Goal: Navigation & Orientation: Find specific page/section

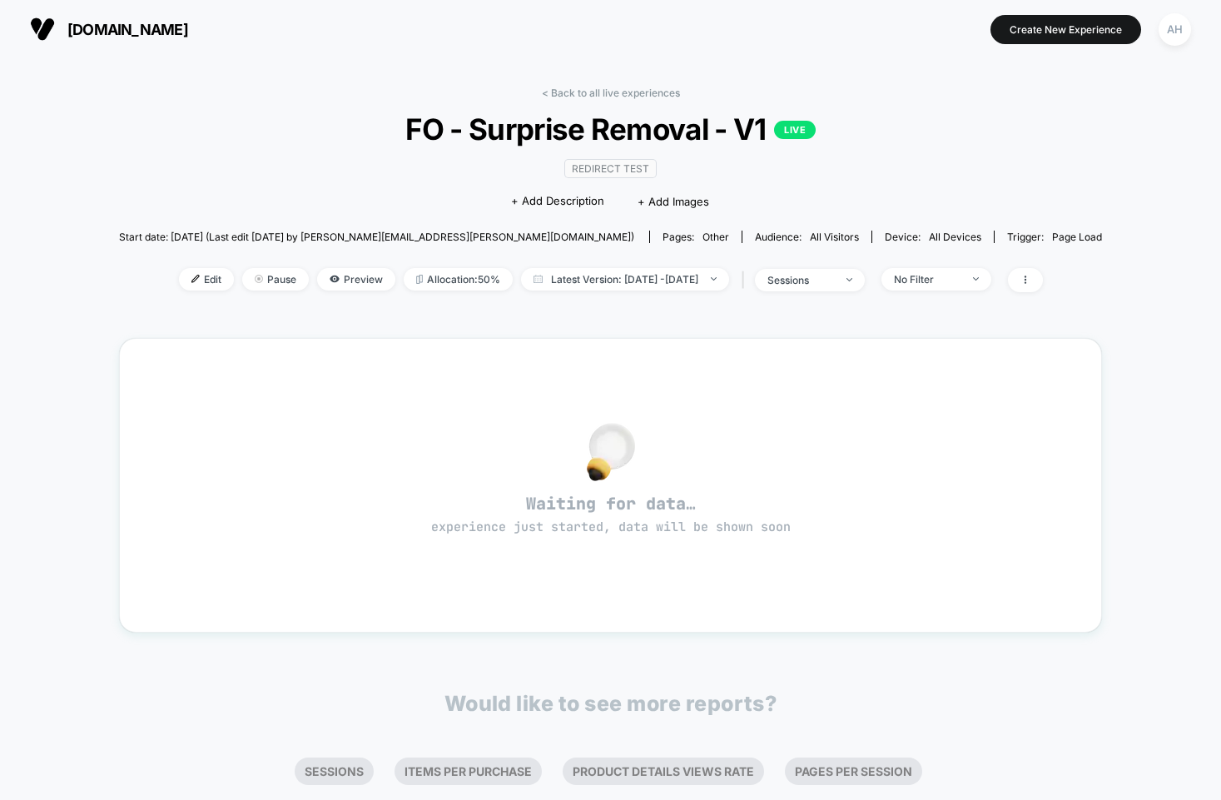
click at [590, 83] on div "< Back to all live experiences FO - Surprise Removal - V1 LIVE Redirect Test Cl…" at bounding box center [610, 478] width 983 height 806
click at [588, 92] on link "< Back to all live experiences" at bounding box center [611, 93] width 138 height 12
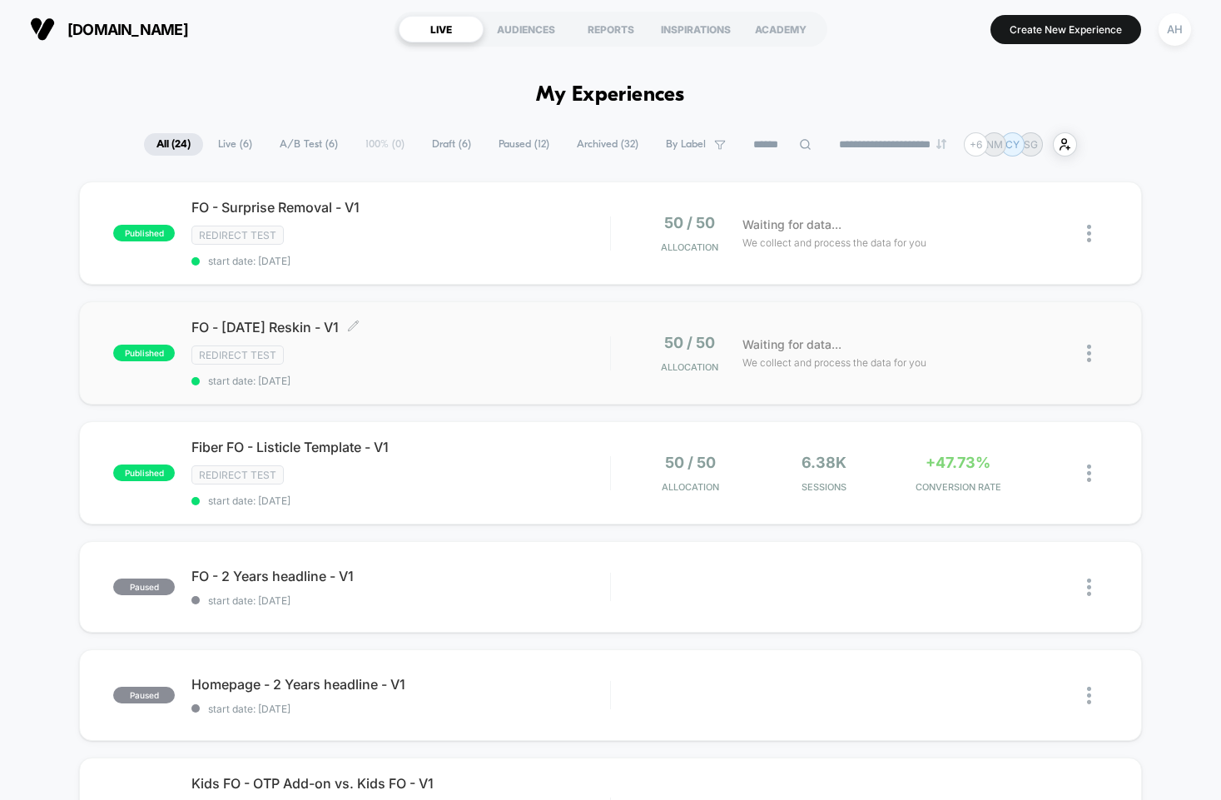
click at [526, 334] on div "FO - [DATE] Reskin - V1 Click to edit experience details Click to edit experien…" at bounding box center [400, 353] width 418 height 68
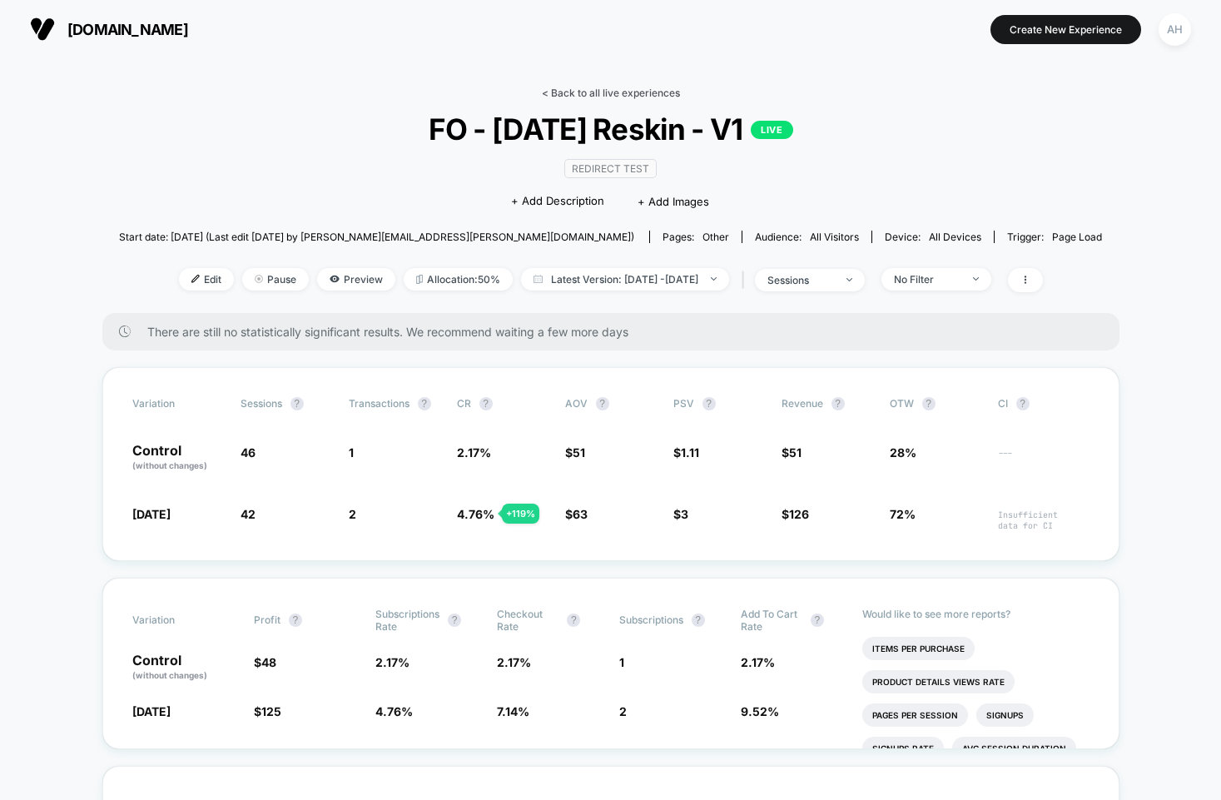
click at [601, 93] on link "< Back to all live experiences" at bounding box center [611, 93] width 138 height 12
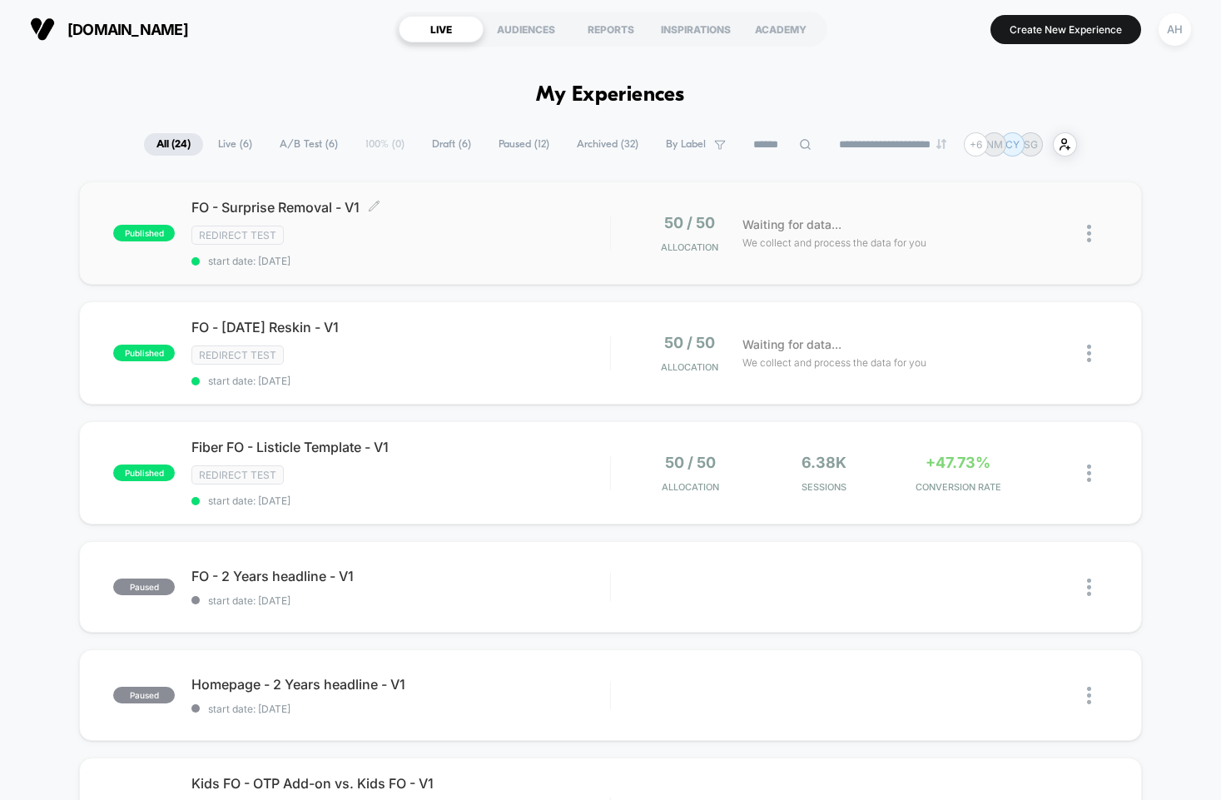
click at [492, 213] on span "FO - Surprise Removal - V1 Click to edit experience details" at bounding box center [400, 207] width 418 height 17
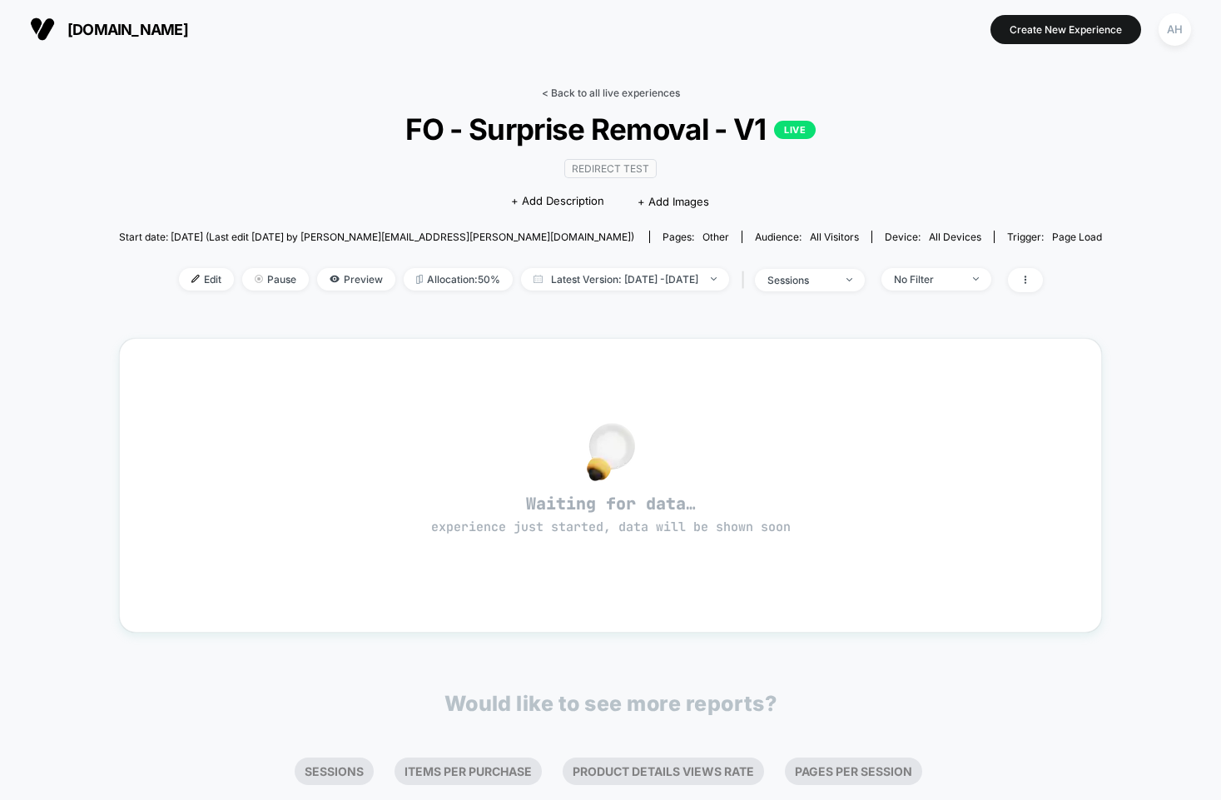
click at [565, 92] on link "< Back to all live experiences" at bounding box center [611, 93] width 138 height 12
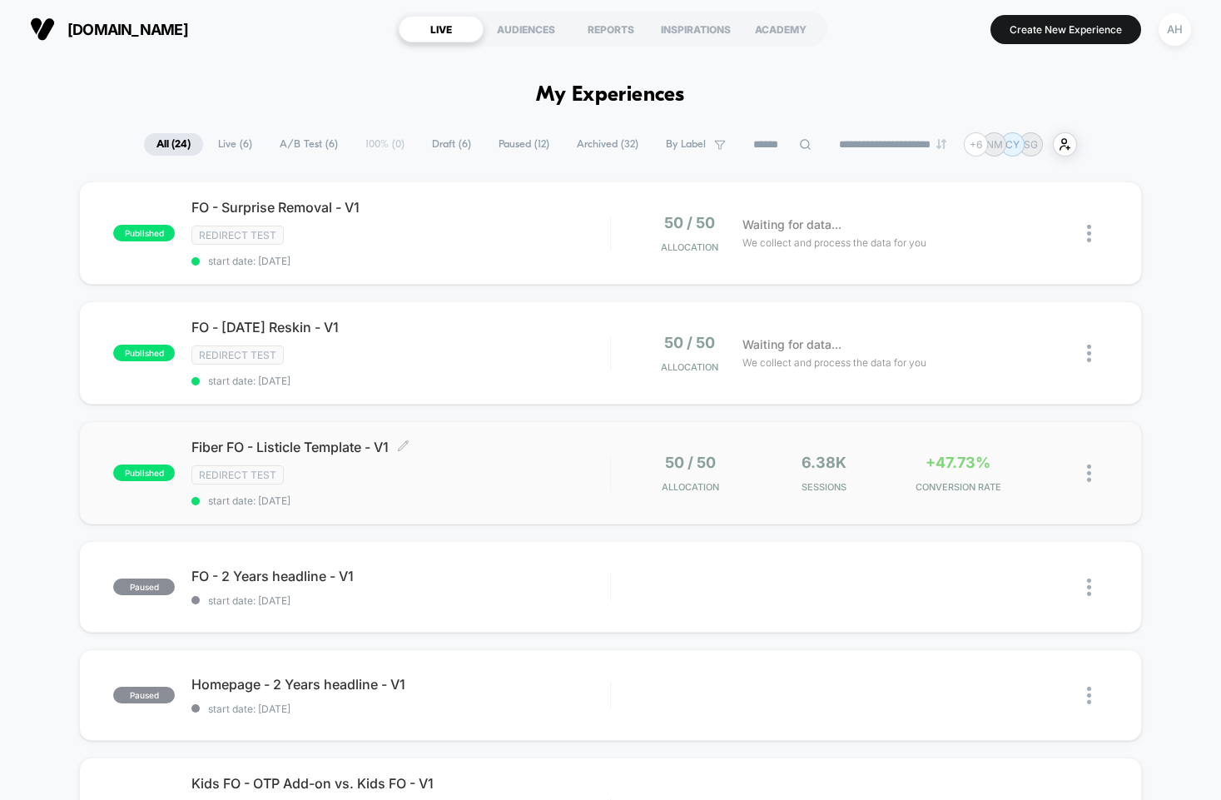
click at [516, 482] on div "Fiber FO - Listicle Template - V1 Click to edit experience details Click to edi…" at bounding box center [400, 473] width 418 height 68
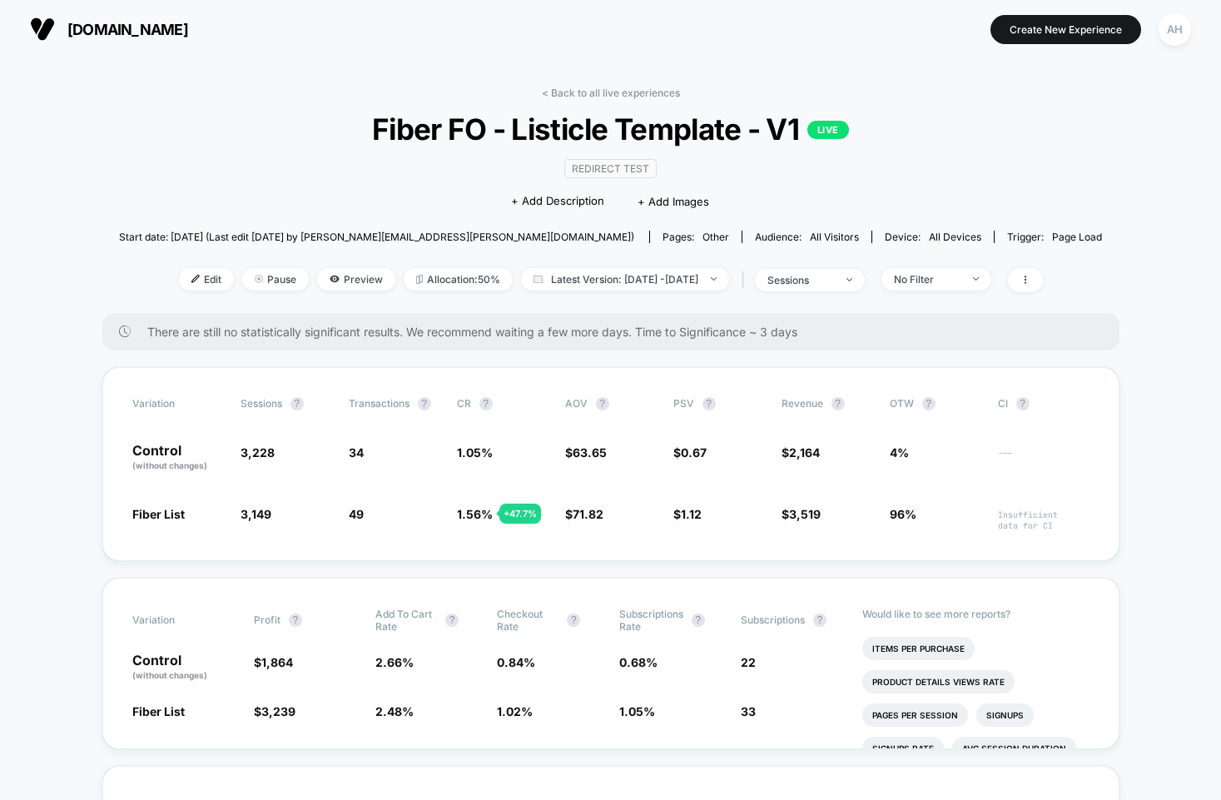
click at [596, 99] on div "< Back to all live experiences Fiber FO - Listicle Template - V1 LIVE Redirect …" at bounding box center [610, 200] width 983 height 226
click at [591, 99] on div "< Back to all live experiences Fiber FO - Listicle Template - V1 LIVE Redirect …" at bounding box center [610, 200] width 983 height 226
click at [591, 98] on div "< Back to all live experiences Fiber FO - Listicle Template - V1 LIVE Redirect …" at bounding box center [610, 200] width 983 height 226
click at [591, 91] on link "< Back to all live experiences" at bounding box center [611, 93] width 138 height 12
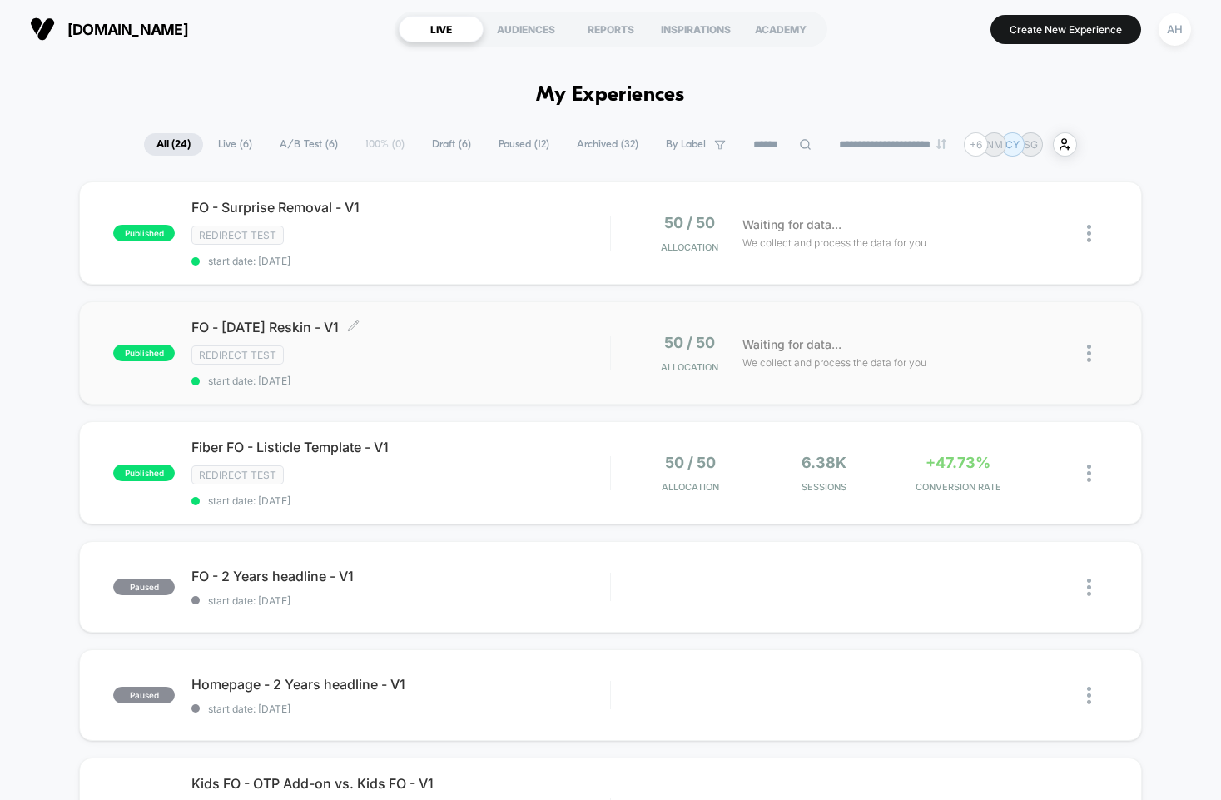
click at [509, 312] on div "published FO - Labor Day Reskin - V1 Click to edit experience details Click to …" at bounding box center [610, 352] width 1062 height 103
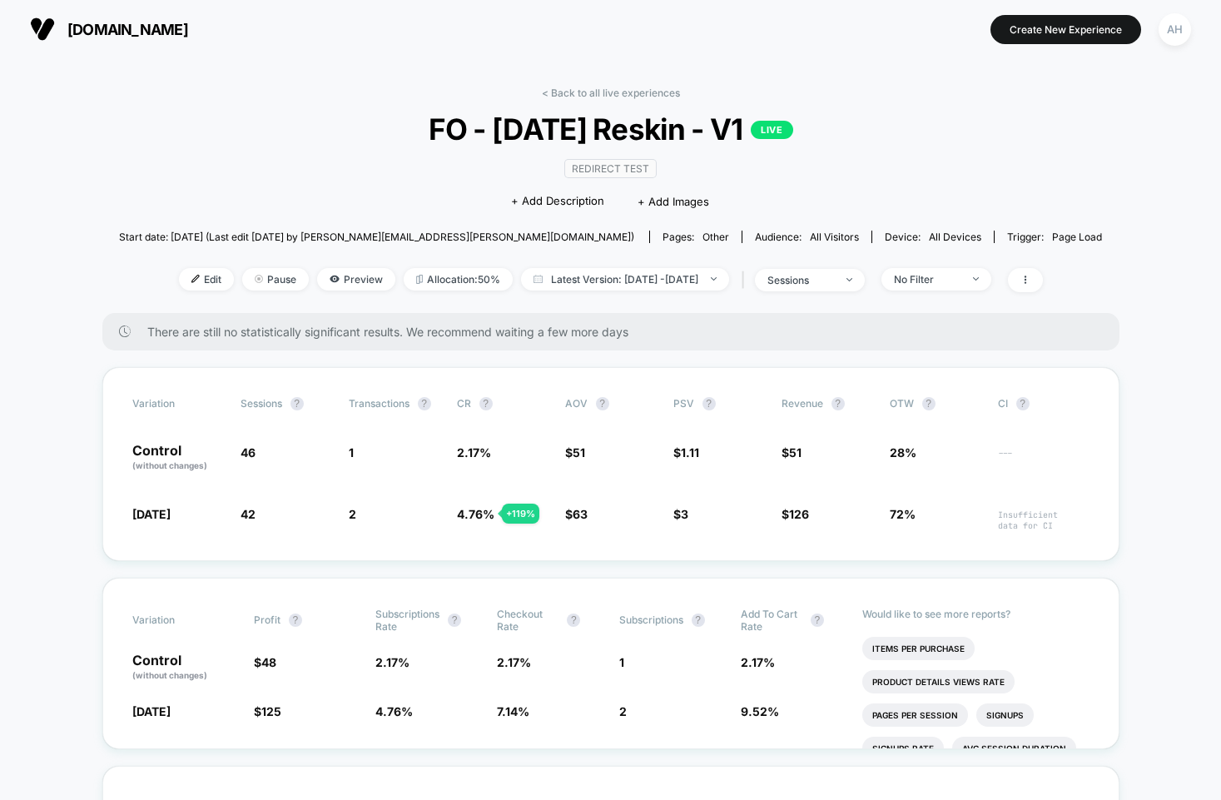
click at [628, 112] on span "FO - Labor Day Reskin - V1 LIVE" at bounding box center [610, 129] width 884 height 35
click at [628, 106] on div "< Back to all live experiences FO - Labor Day Reskin - V1 LIVE Redirect Test Cl…" at bounding box center [610, 200] width 983 height 226
click at [628, 100] on div "< Back to all live experiences FO - Labor Day Reskin - V1 LIVE Redirect Test Cl…" at bounding box center [610, 200] width 983 height 226
click at [628, 95] on link "< Back to all live experiences" at bounding box center [611, 93] width 138 height 12
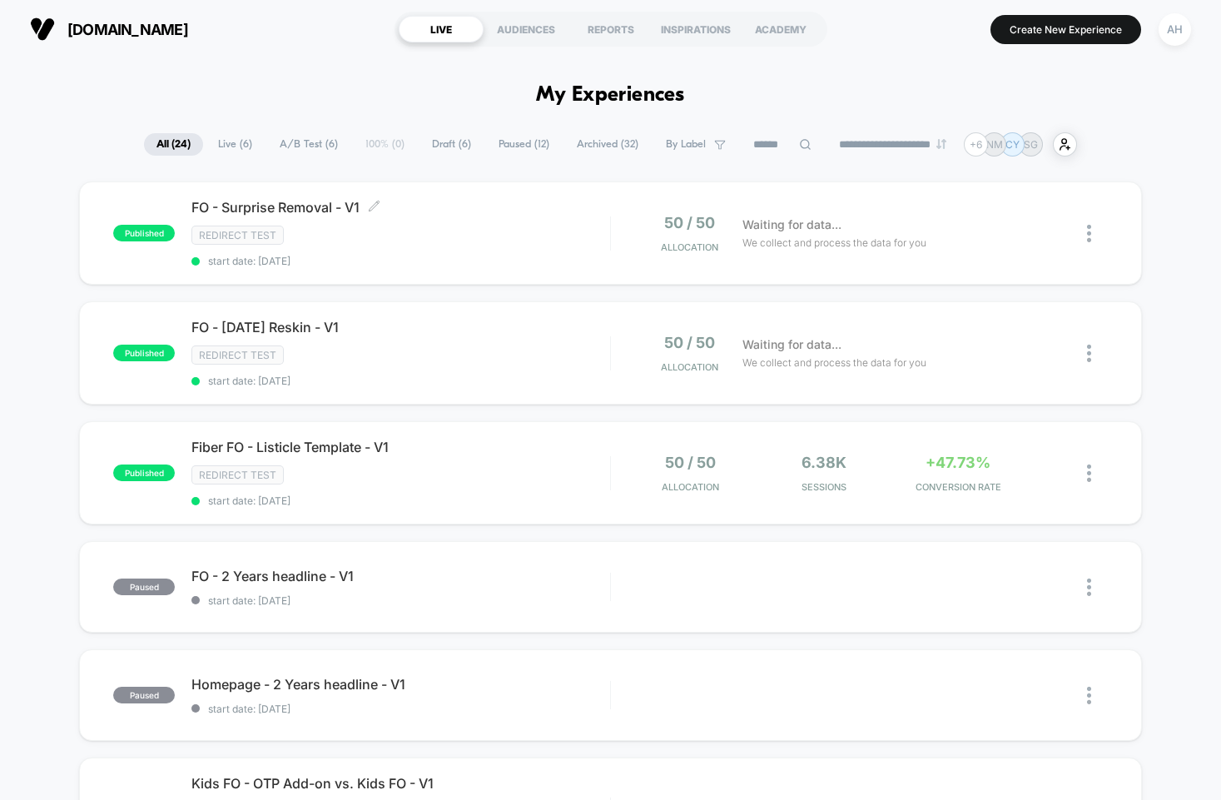
click at [469, 236] on div "Redirect Test" at bounding box center [400, 235] width 418 height 19
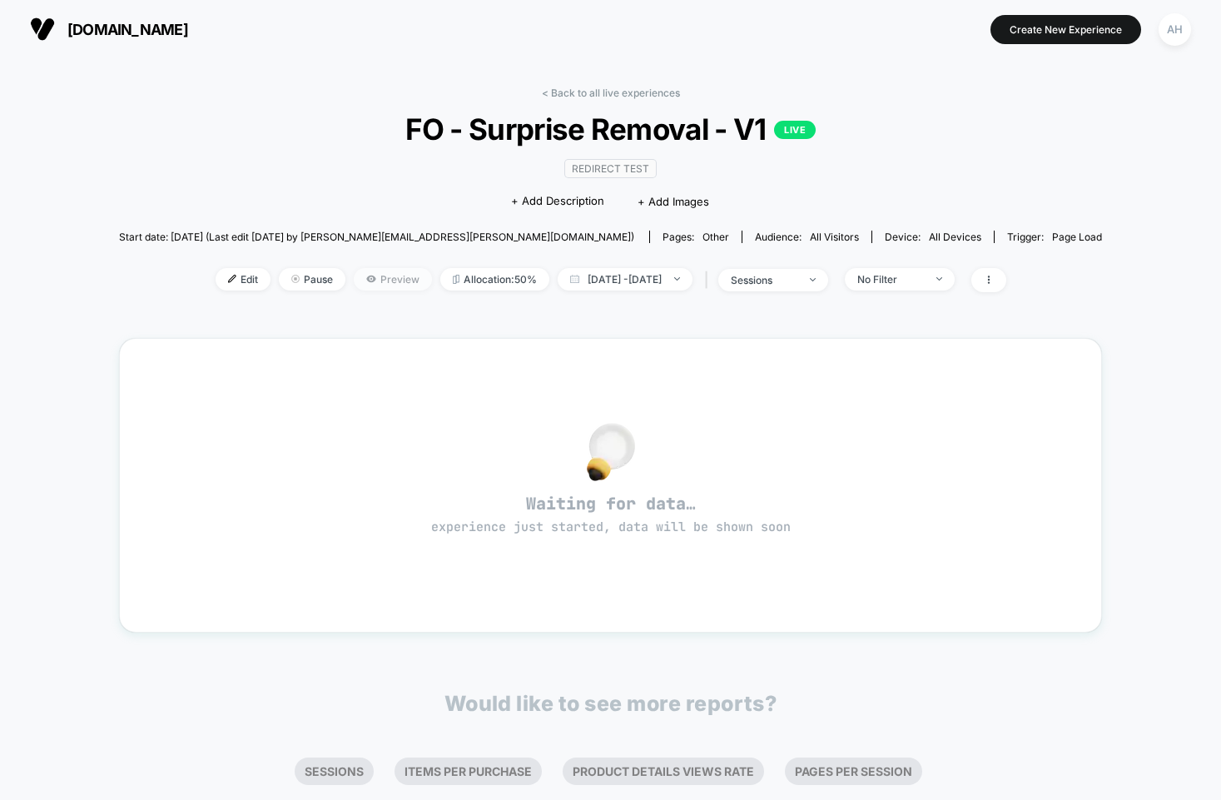
click at [367, 277] on span "Preview" at bounding box center [393, 279] width 78 height 22
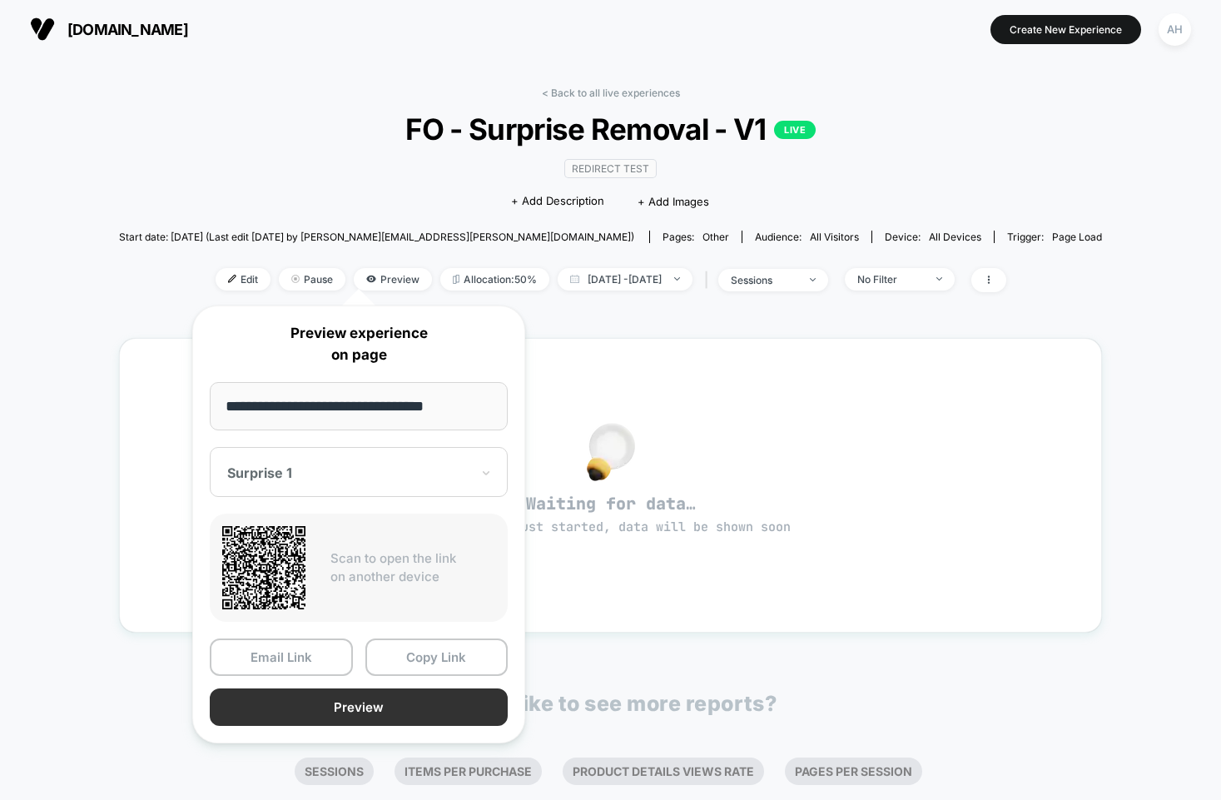
click at [348, 708] on button "Preview" at bounding box center [359, 706] width 298 height 37
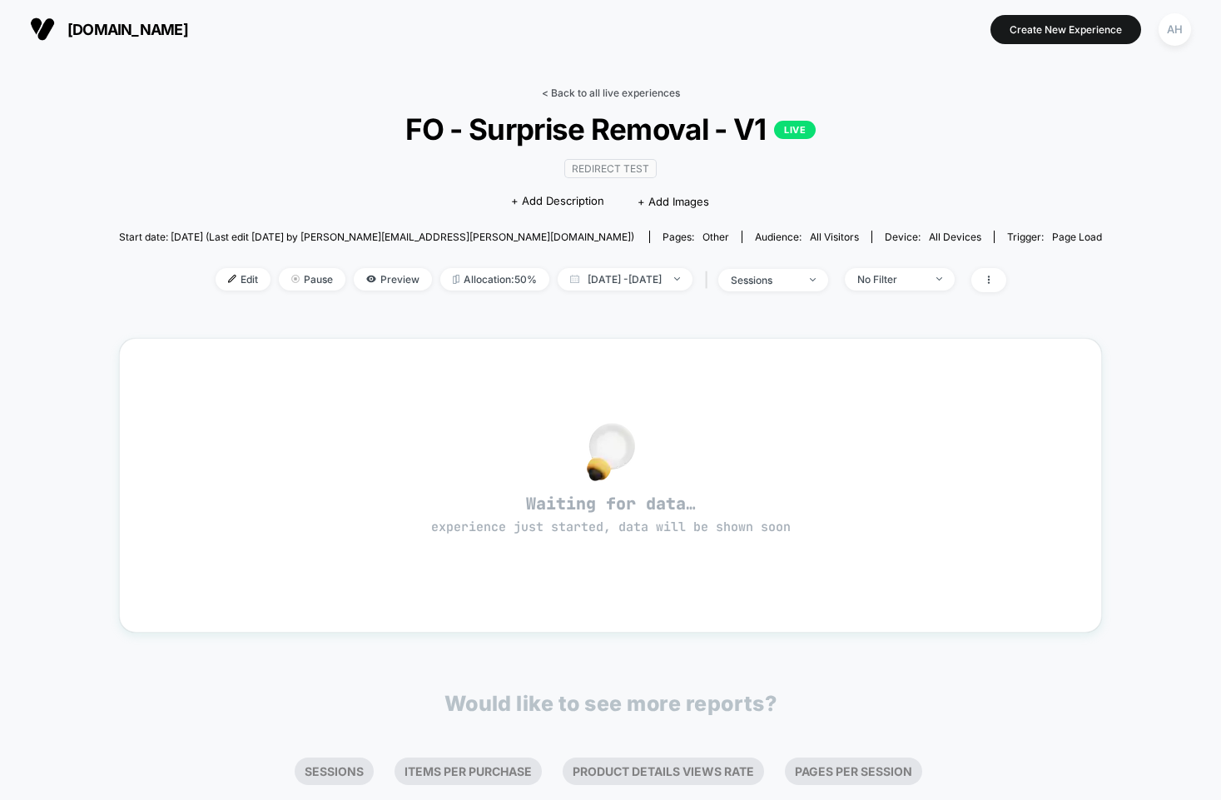
click at [600, 97] on link "< Back to all live experiences" at bounding box center [611, 93] width 138 height 12
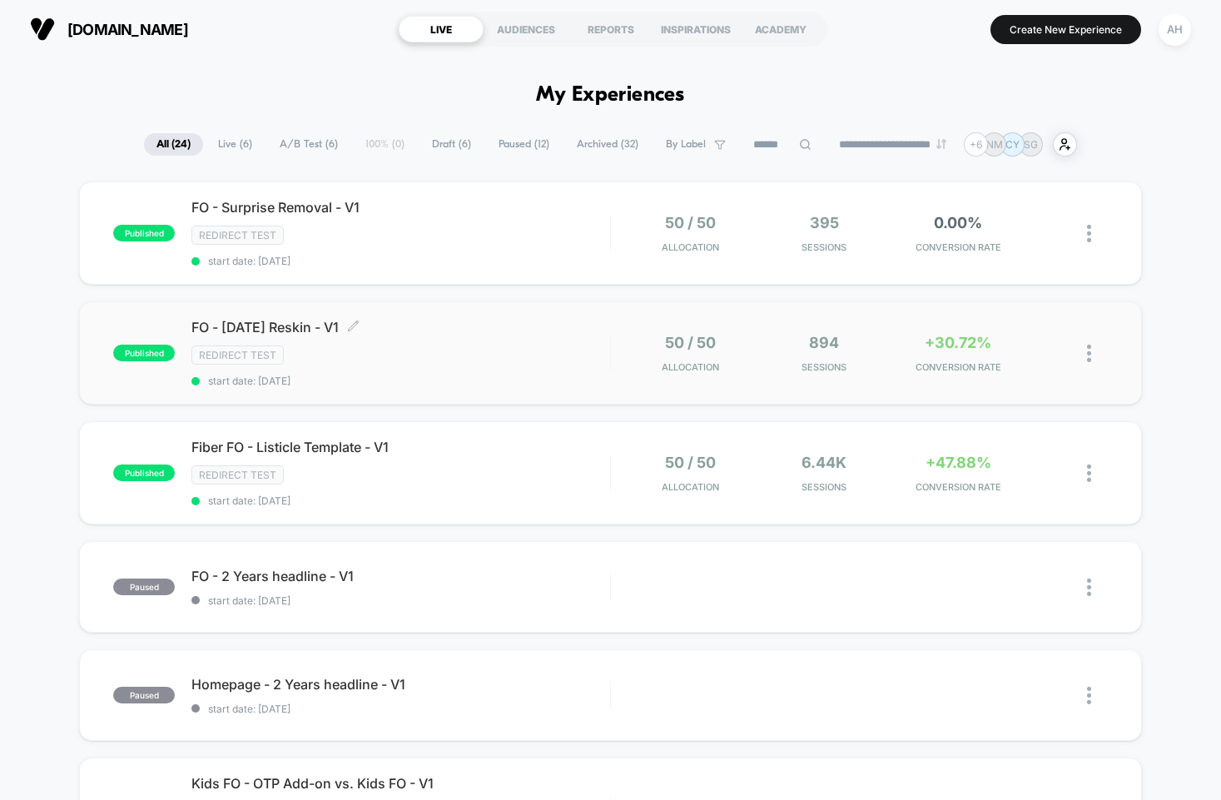
click at [535, 366] on div "FO - [DATE] Reskin - V1 Click to edit experience details Click to edit experien…" at bounding box center [400, 353] width 418 height 68
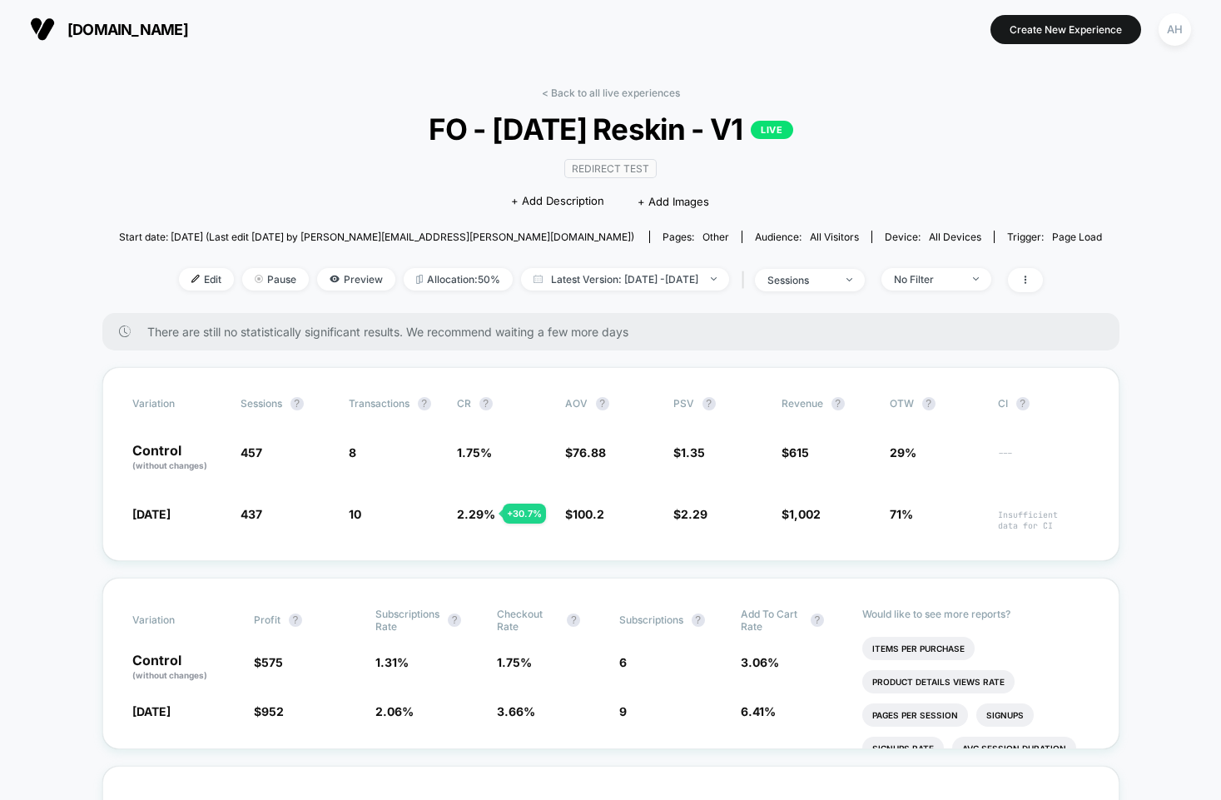
click at [592, 89] on link "< Back to all live experiences" at bounding box center [611, 93] width 138 height 12
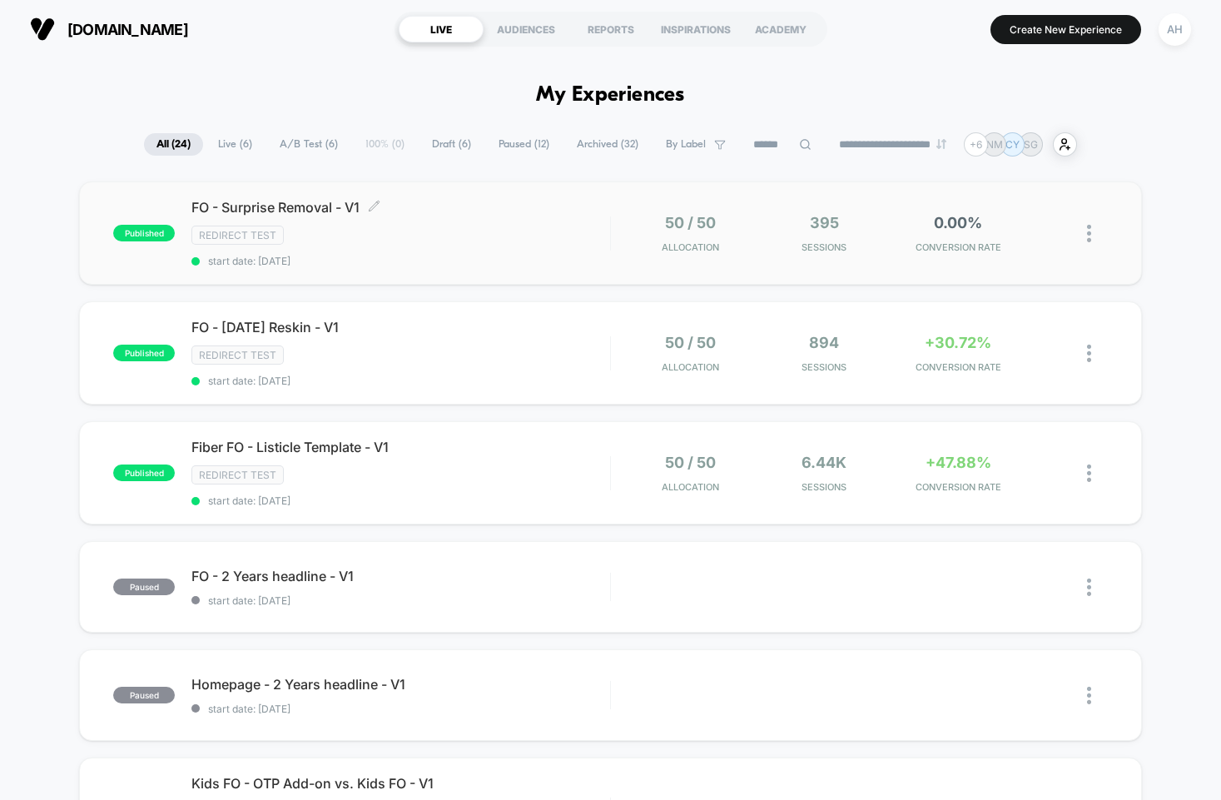
click at [529, 251] on div "FO - Surprise Removal - V1 Click to edit experience details Click to edit exper…" at bounding box center [400, 233] width 418 height 68
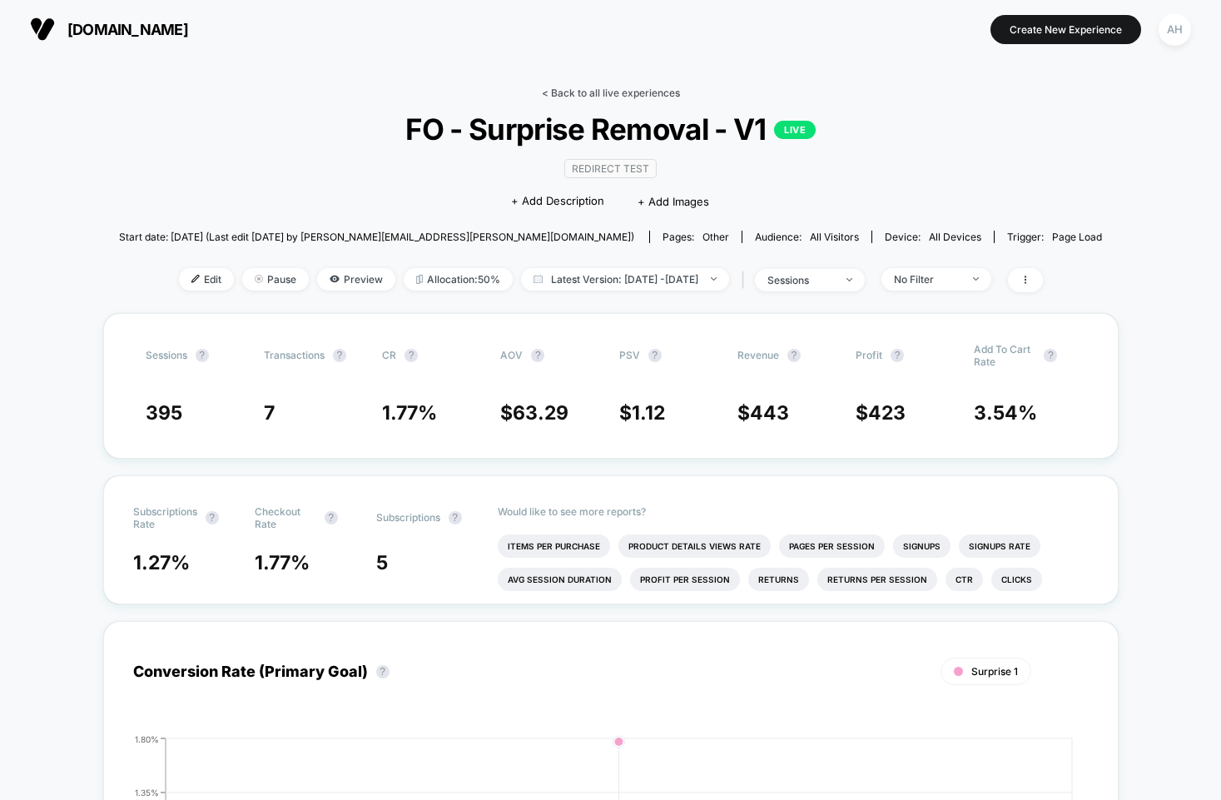
click at [630, 90] on link "< Back to all live experiences" at bounding box center [611, 93] width 138 height 12
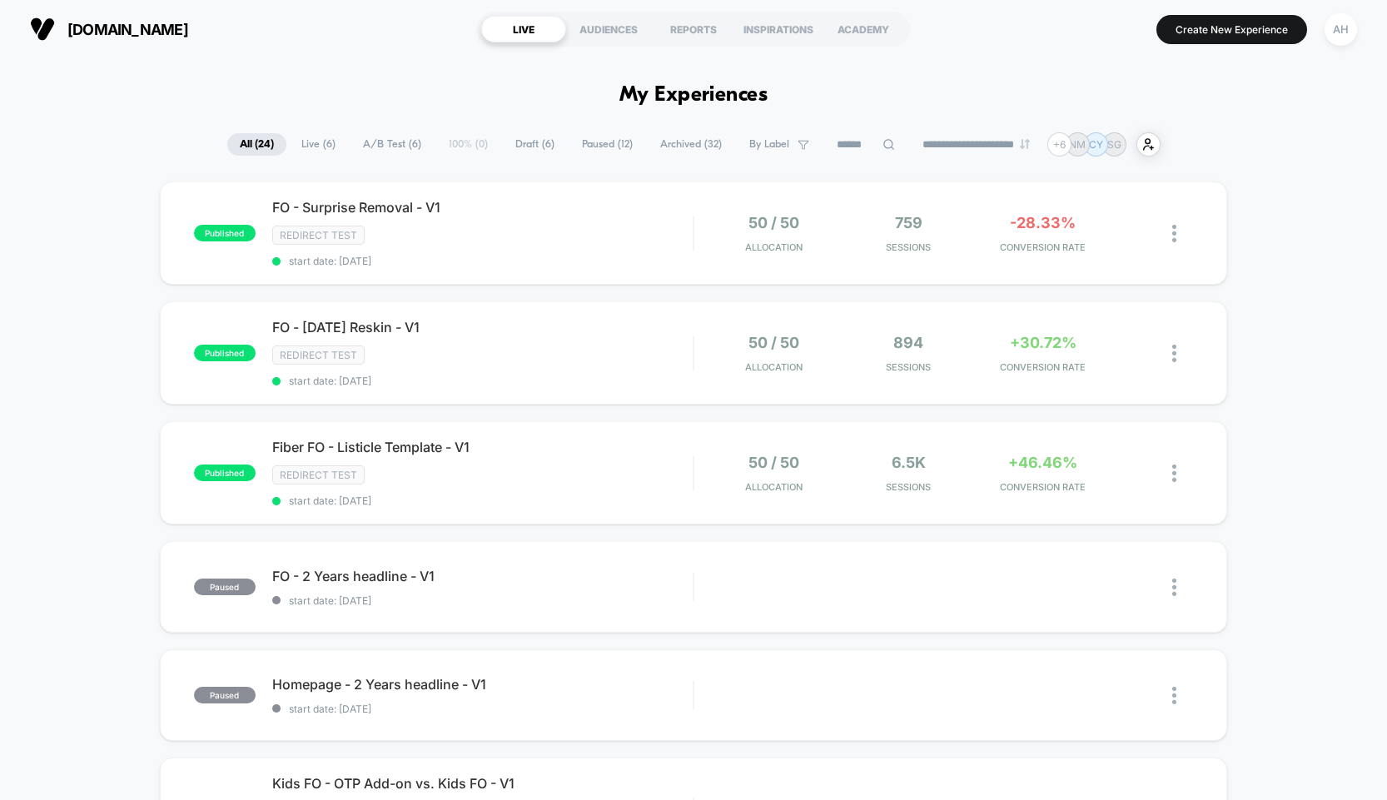
click at [583, 212] on span "FO - Surprise Removal - V1 Click to edit experience details" at bounding box center [482, 207] width 421 height 17
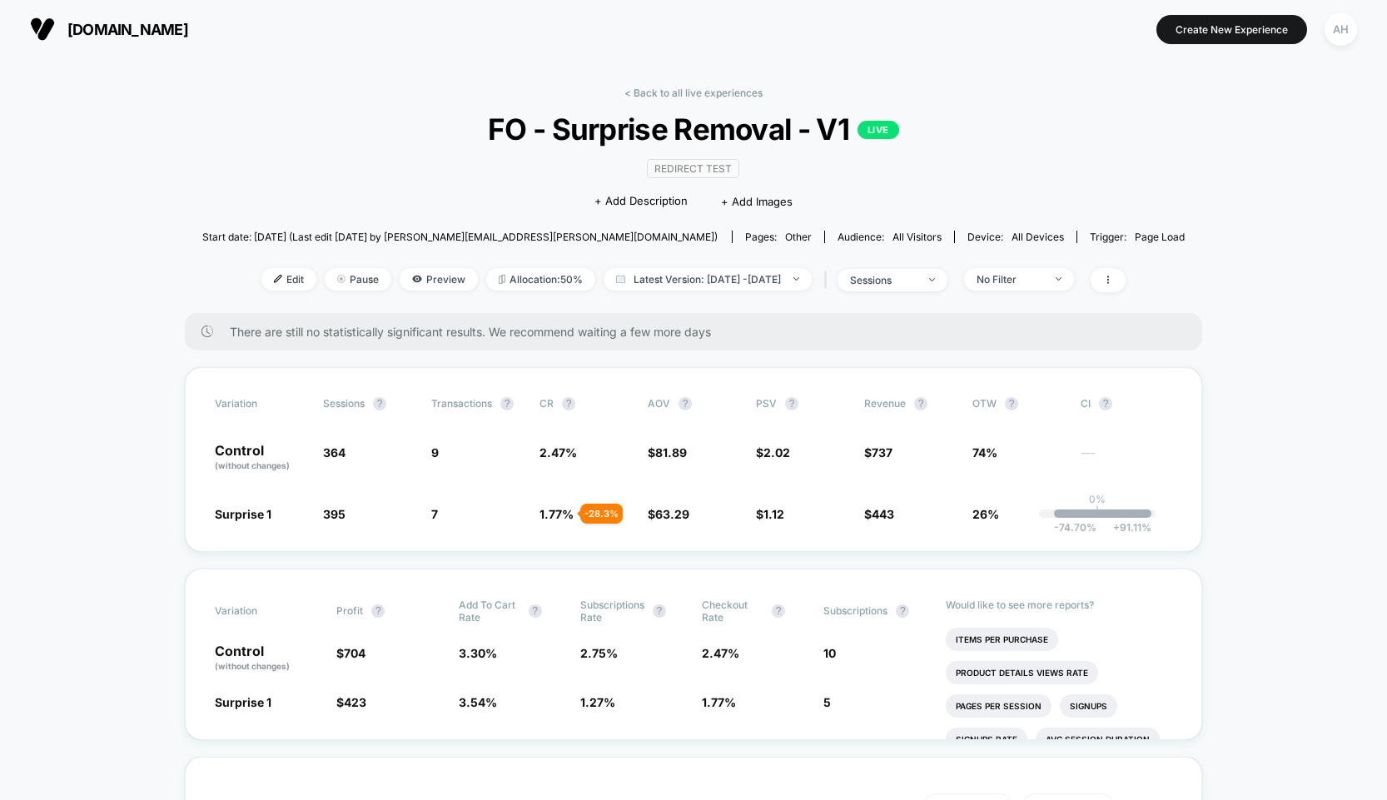
click at [690, 94] on link "< Back to all live experiences" at bounding box center [693, 93] width 138 height 12
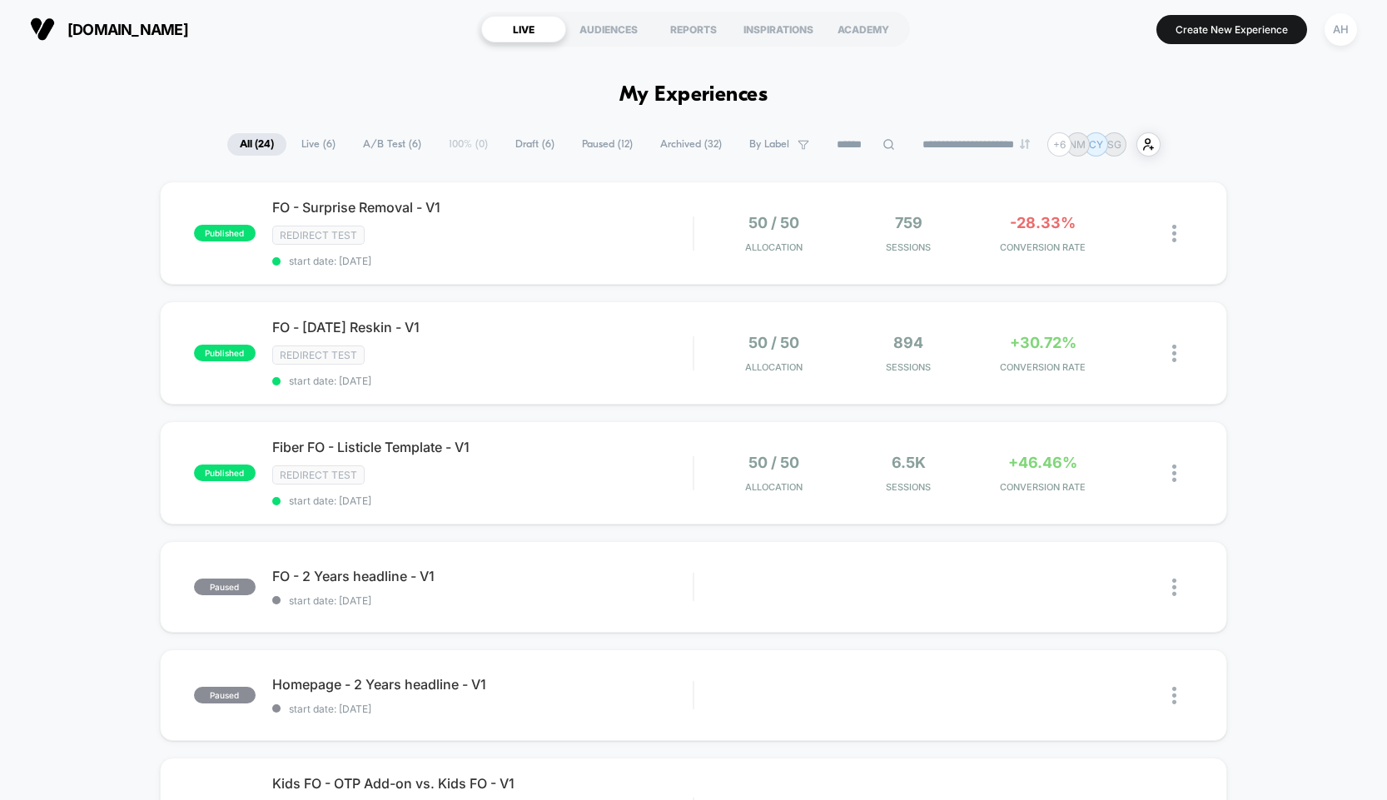
click at [637, 349] on div "Redirect Test" at bounding box center [482, 354] width 421 height 19
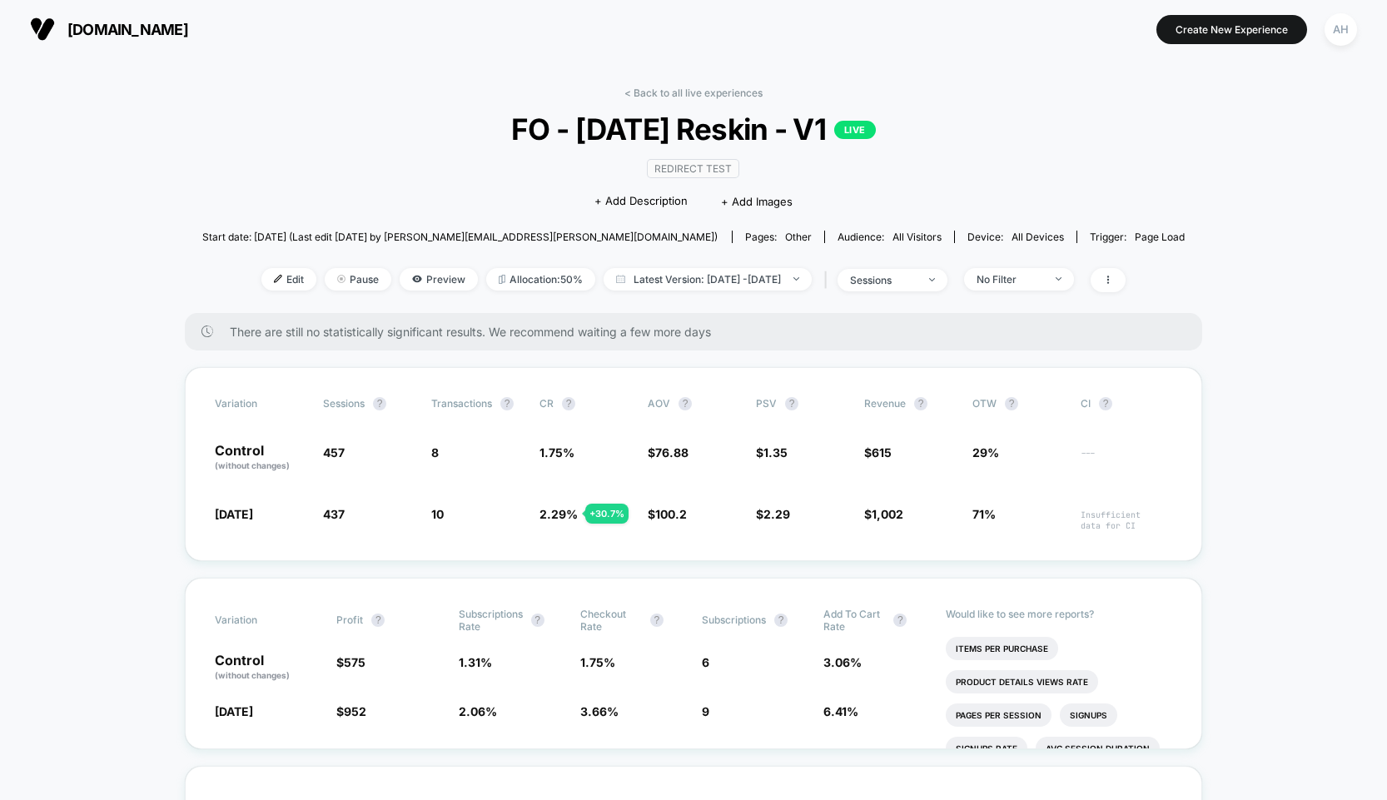
click at [727, 88] on link "< Back to all live experiences" at bounding box center [693, 93] width 138 height 12
